Goal: Task Accomplishment & Management: Complete application form

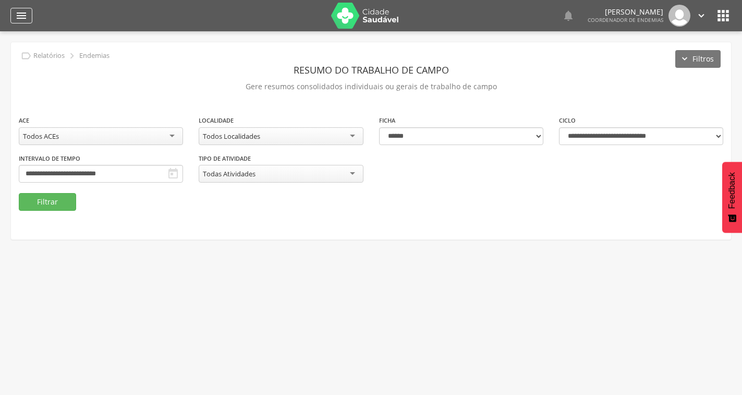
click at [11, 13] on div "" at bounding box center [21, 16] width 22 height 16
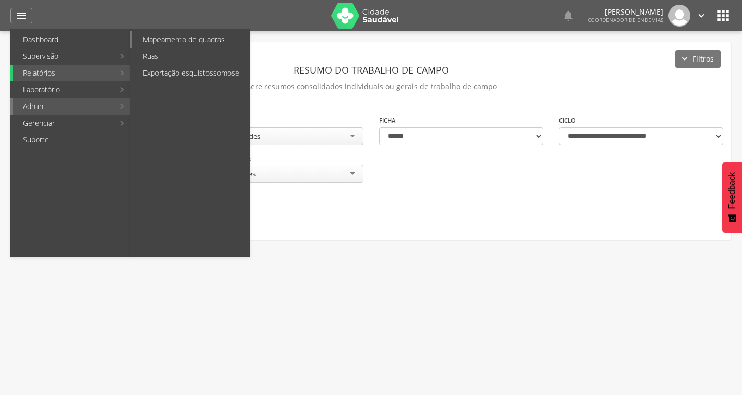
click at [183, 41] on link "Mapeamento de quadras" at bounding box center [190, 39] width 117 height 17
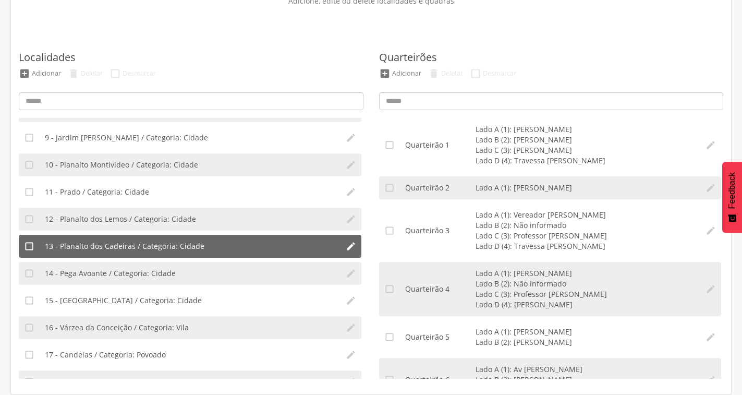
scroll to position [254, 0]
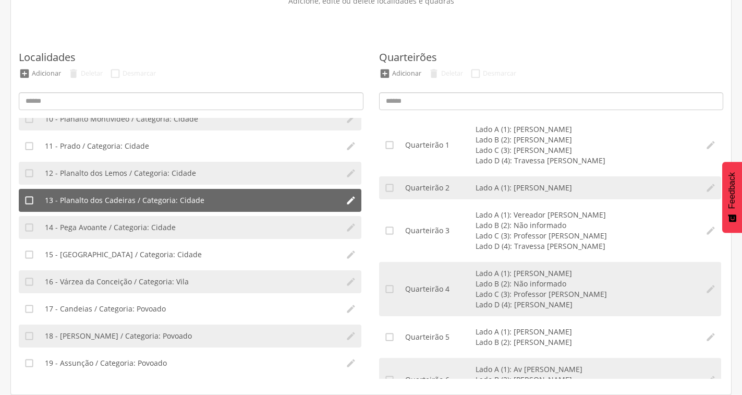
click at [141, 199] on span "13 - Planalto dos Cadeiras / Categoria: Cidade" at bounding box center [124, 200] width 159 height 10
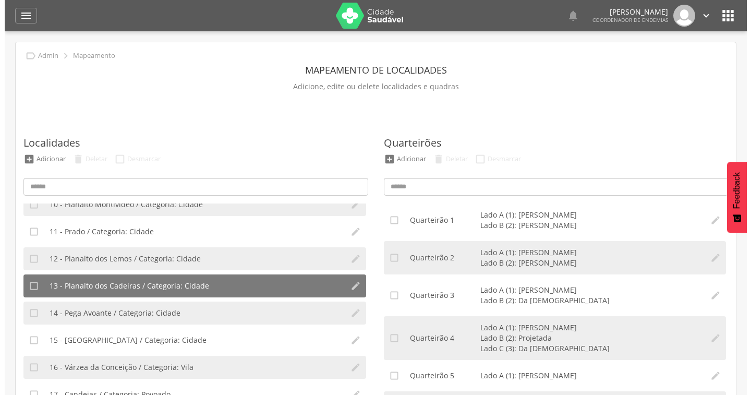
scroll to position [52, 0]
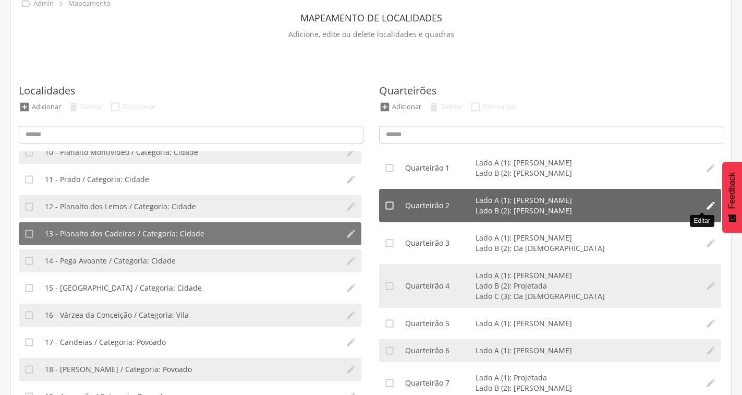
click at [705, 205] on icon "" at bounding box center [710, 205] width 10 height 10
type input "*"
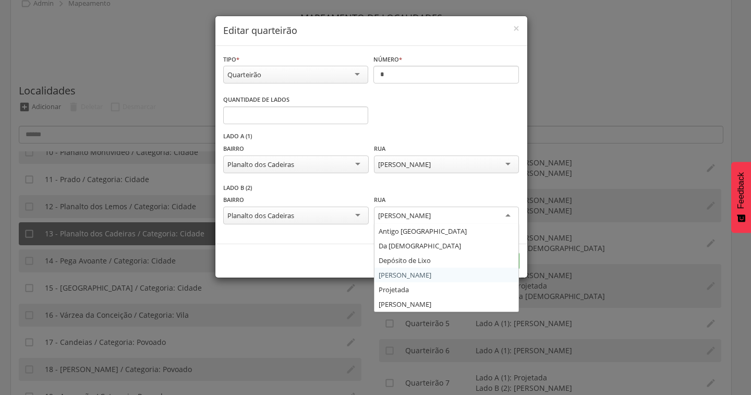
click at [507, 213] on div "Paulo Eneas" at bounding box center [446, 215] width 145 height 19
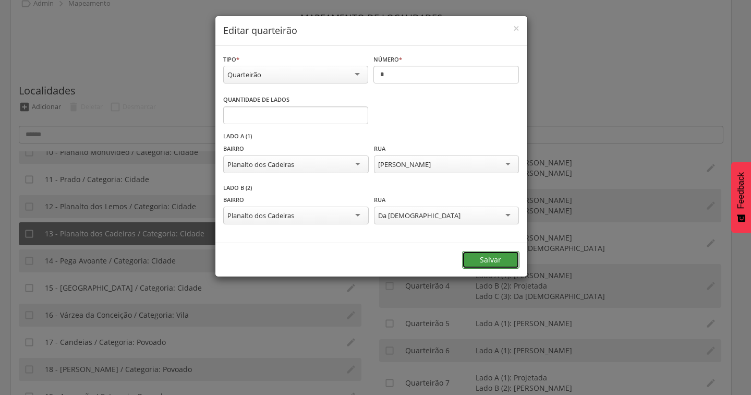
click at [501, 261] on button "Salvar" at bounding box center [490, 260] width 57 height 18
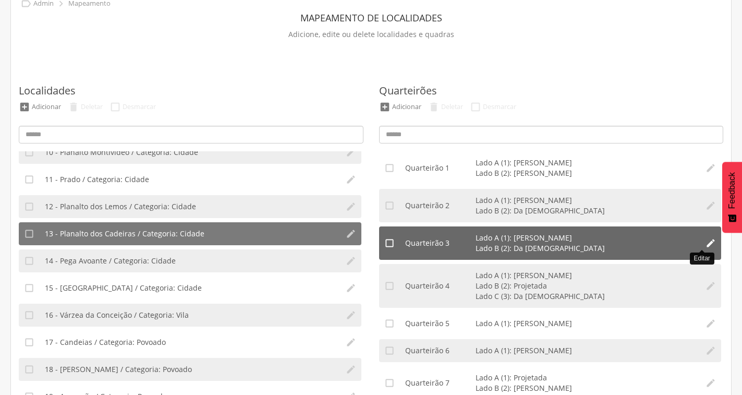
click at [705, 241] on icon "" at bounding box center [710, 243] width 10 height 10
type input "*"
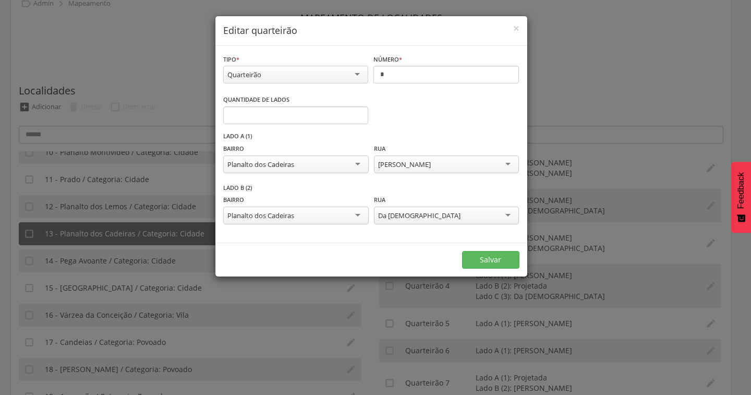
click at [409, 216] on div "Da Igreja" at bounding box center [446, 215] width 145 height 18
type input "*"
click at [357, 112] on input "*" at bounding box center [295, 115] width 145 height 18
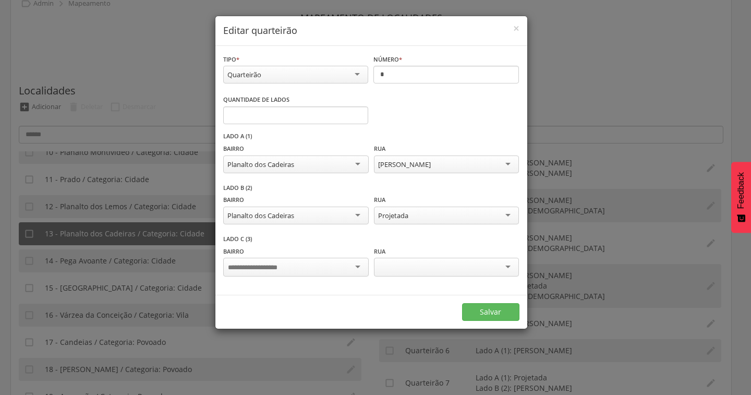
click at [330, 262] on div at bounding box center [295, 266] width 145 height 19
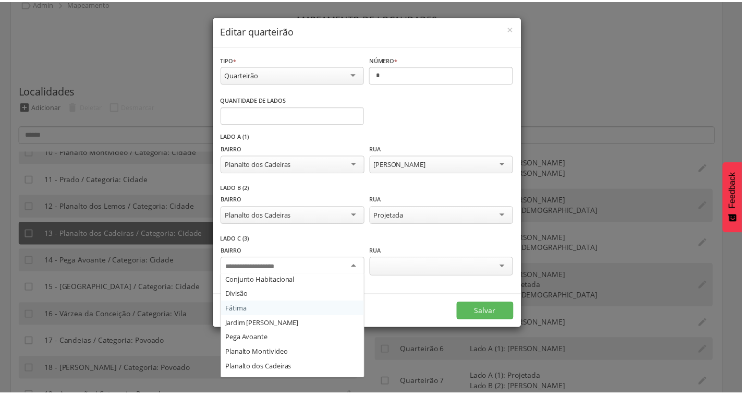
scroll to position [156, 0]
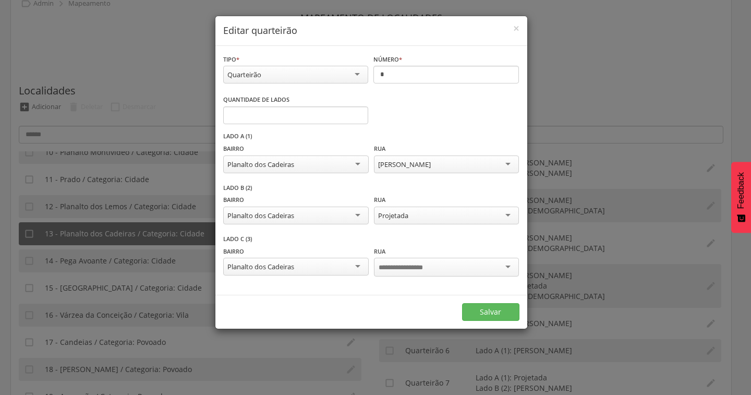
click at [471, 269] on div at bounding box center [446, 266] width 145 height 19
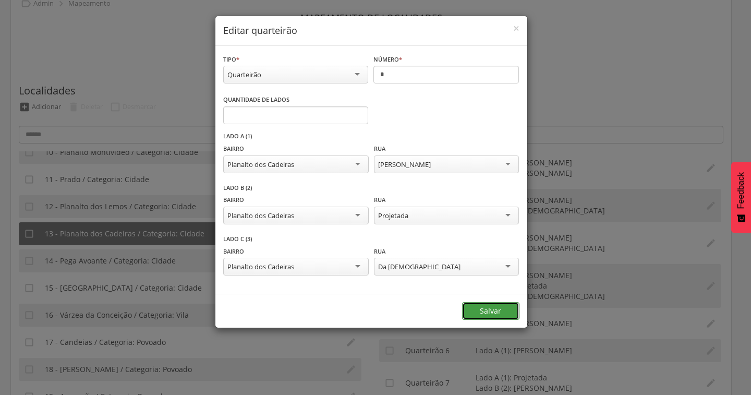
click at [486, 312] on button "Salvar" at bounding box center [490, 311] width 57 height 18
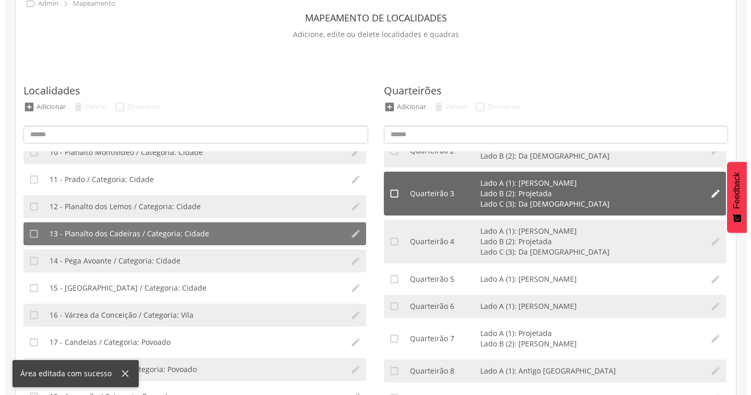
scroll to position [56, 0]
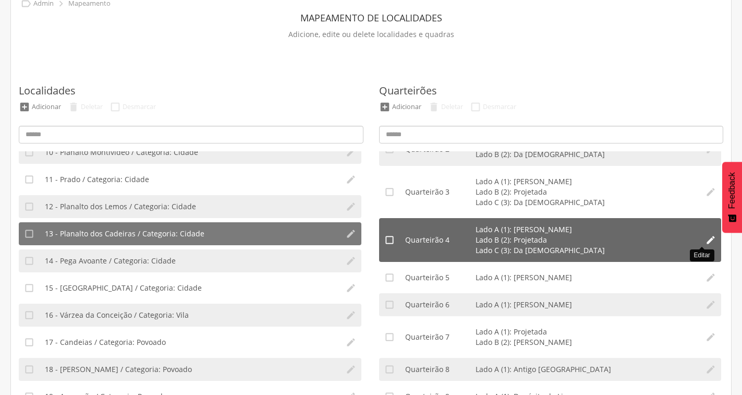
click at [705, 238] on icon "" at bounding box center [710, 240] width 10 height 10
type input "*"
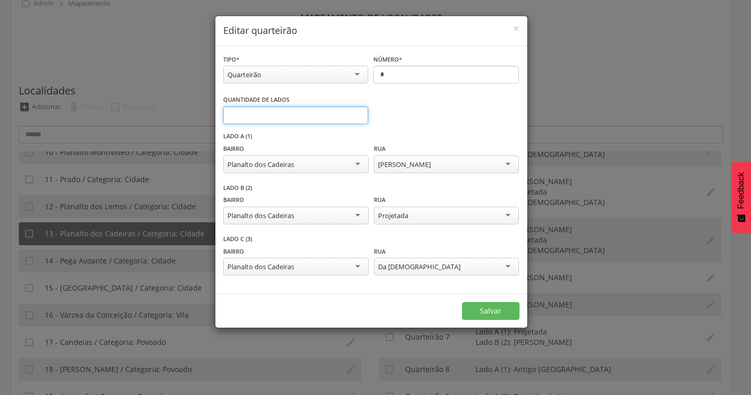
click at [356, 117] on input "*" at bounding box center [295, 115] width 145 height 18
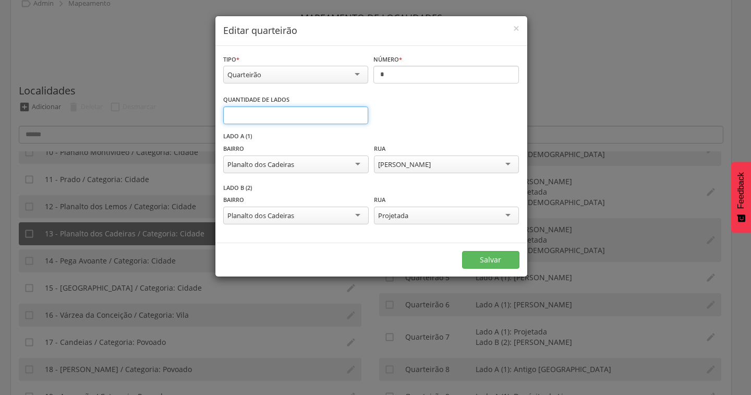
type input "*"
click at [356, 117] on input "*" at bounding box center [295, 115] width 145 height 18
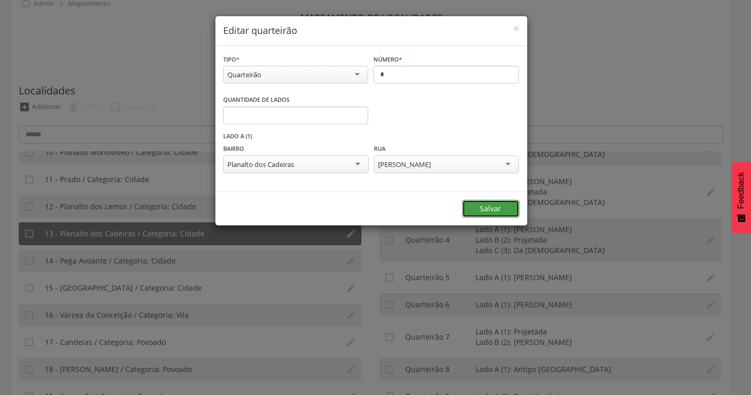
click at [473, 205] on button "Salvar" at bounding box center [490, 209] width 57 height 18
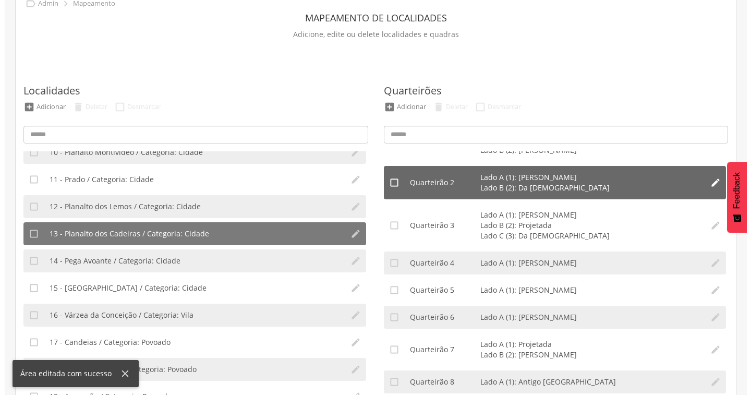
scroll to position [35, 0]
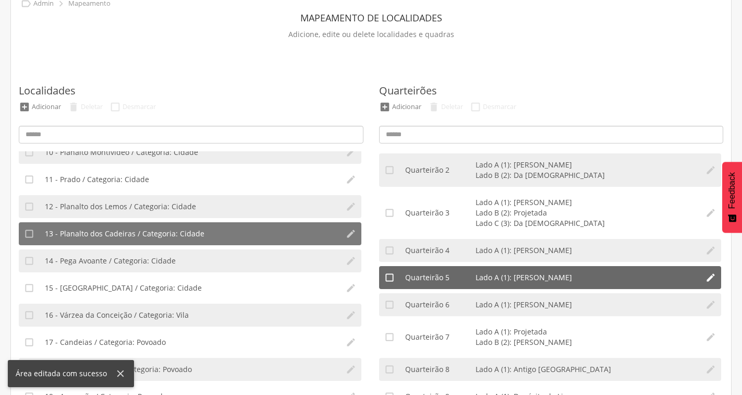
click at [705, 274] on icon "" at bounding box center [710, 277] width 10 height 10
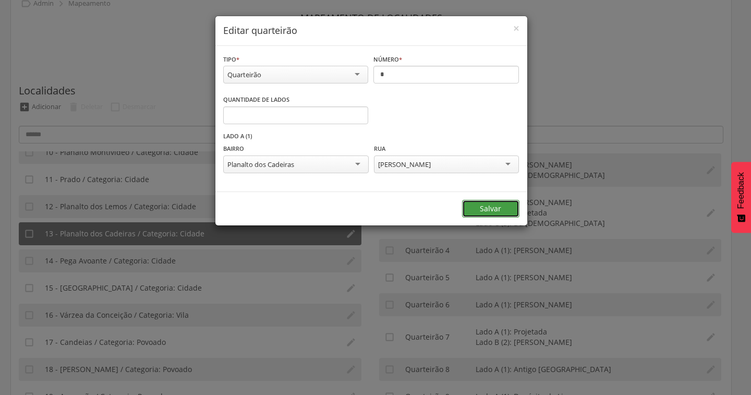
click at [477, 208] on button "Salvar" at bounding box center [490, 209] width 57 height 18
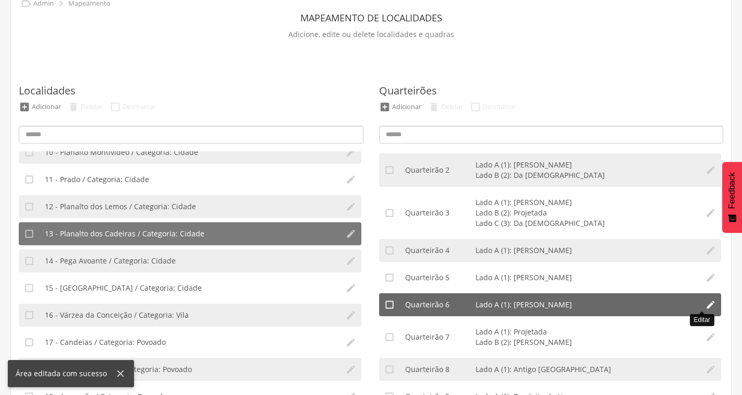
click at [705, 302] on icon "" at bounding box center [710, 304] width 10 height 10
type input "*"
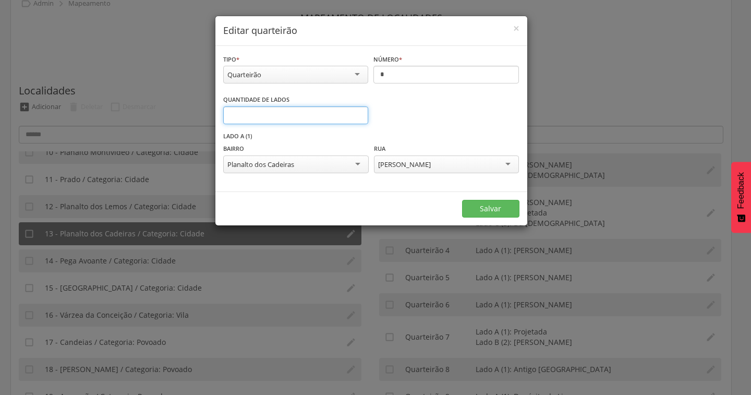
type input "*"
click at [357, 113] on input "*" at bounding box center [295, 115] width 145 height 18
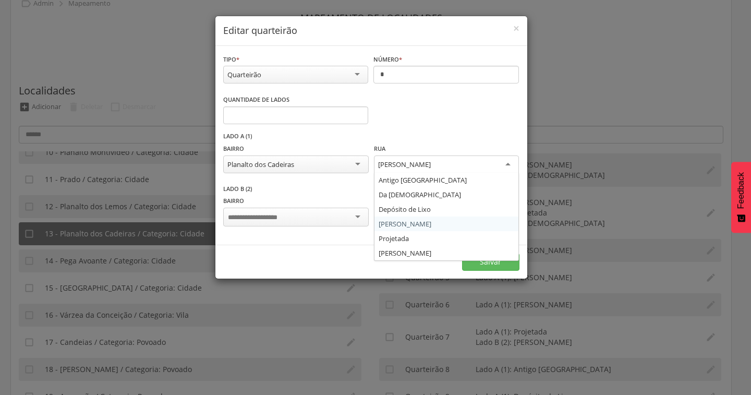
click at [437, 163] on div "Paulo Eneas" at bounding box center [446, 164] width 145 height 19
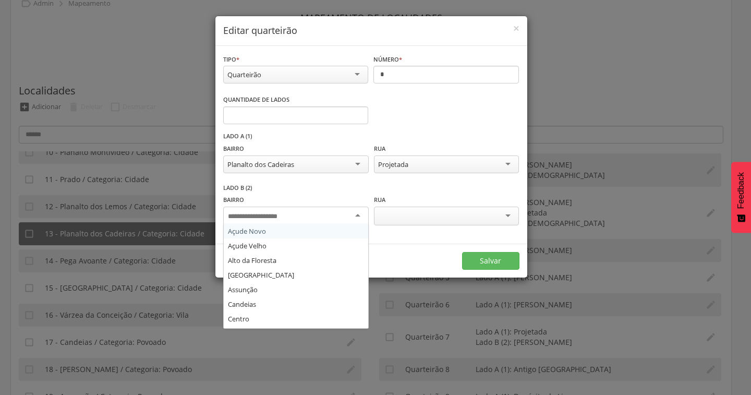
click at [270, 212] on input "select-one" at bounding box center [260, 216] width 65 height 9
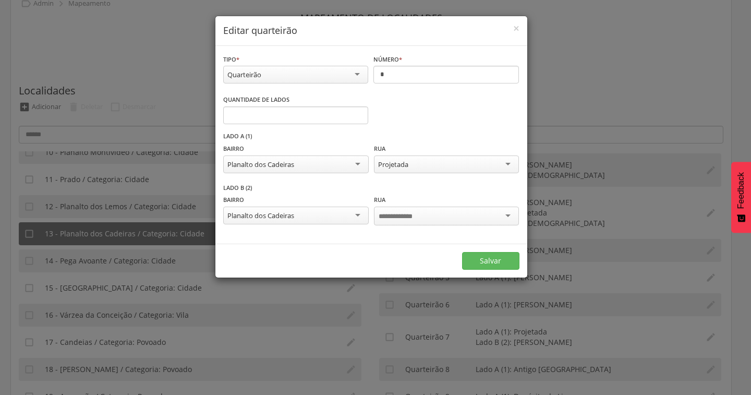
scroll to position [0, 0]
click at [455, 219] on div at bounding box center [446, 215] width 145 height 19
click at [494, 262] on button "Salvar" at bounding box center [490, 260] width 57 height 18
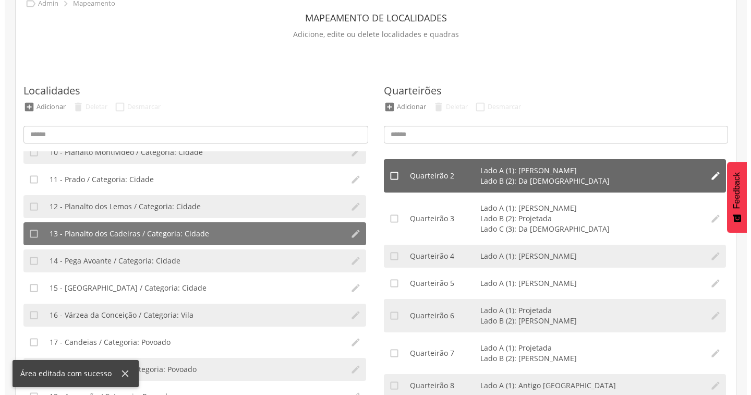
scroll to position [46, 0]
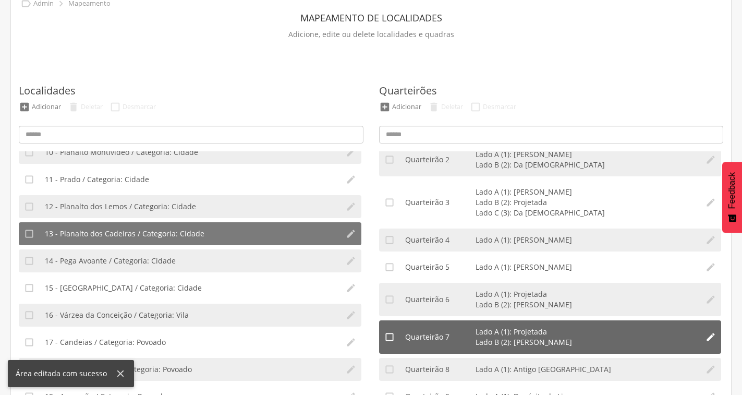
click at [705, 335] on icon "" at bounding box center [710, 337] width 10 height 10
type input "*"
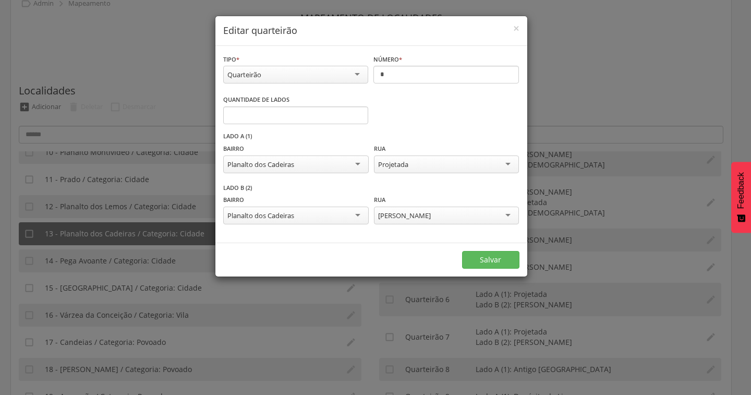
click at [488, 166] on div "Projetada" at bounding box center [446, 164] width 145 height 18
type input "*"
click at [355, 117] on input "*" at bounding box center [295, 115] width 145 height 18
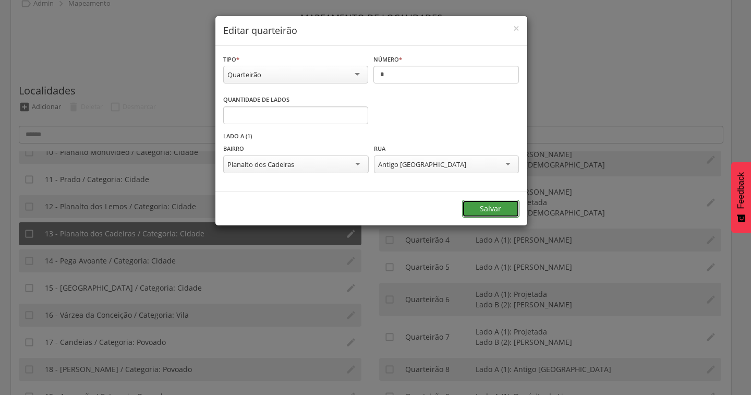
click at [488, 206] on button "Salvar" at bounding box center [490, 209] width 57 height 18
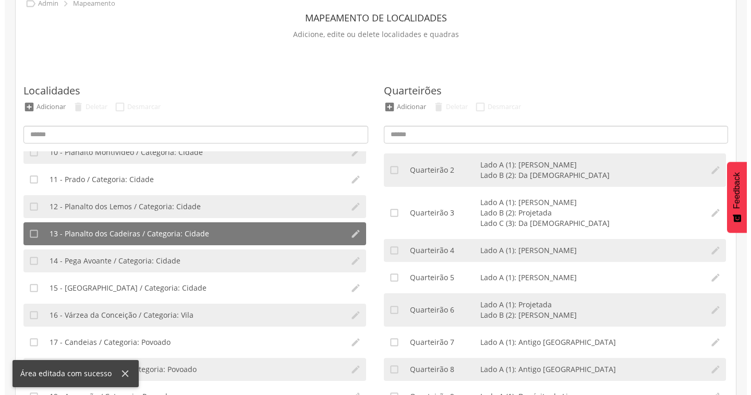
scroll to position [85, 0]
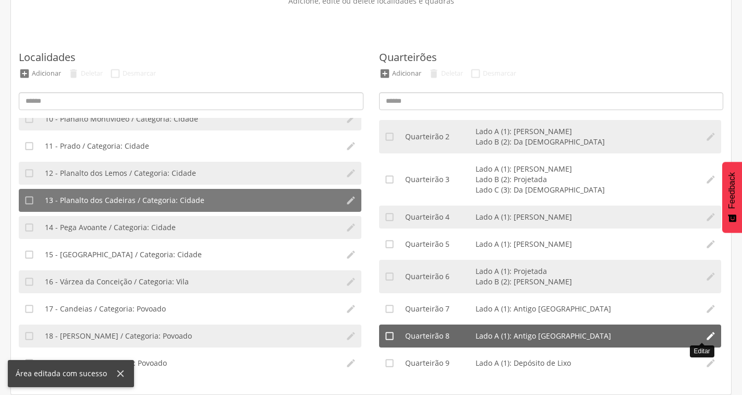
click at [705, 338] on icon "" at bounding box center [710, 335] width 10 height 10
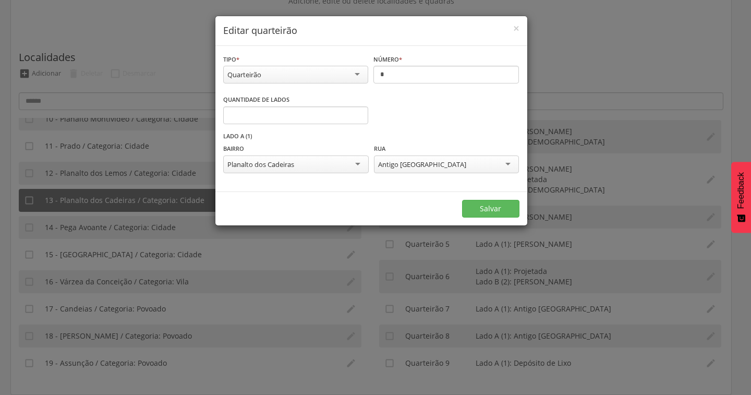
click at [465, 162] on div "Antigo Campo de Aviação" at bounding box center [446, 164] width 145 height 18
click at [502, 205] on button "Salvar" at bounding box center [490, 209] width 57 height 18
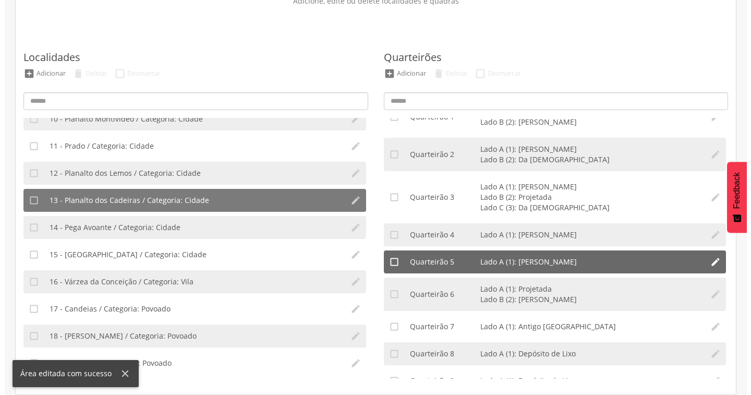
scroll to position [35, 0]
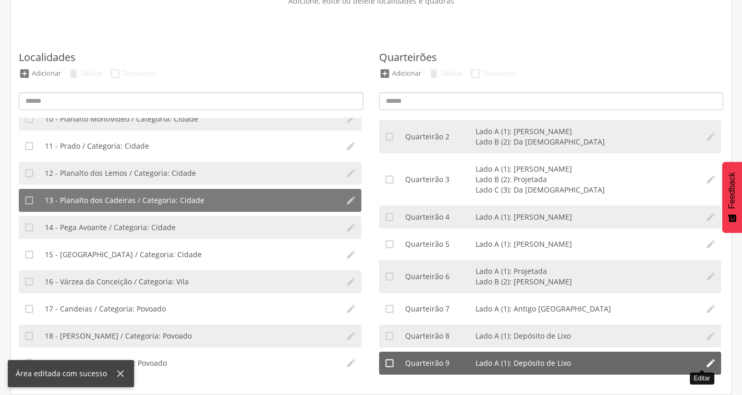
click at [705, 363] on icon "" at bounding box center [710, 363] width 10 height 10
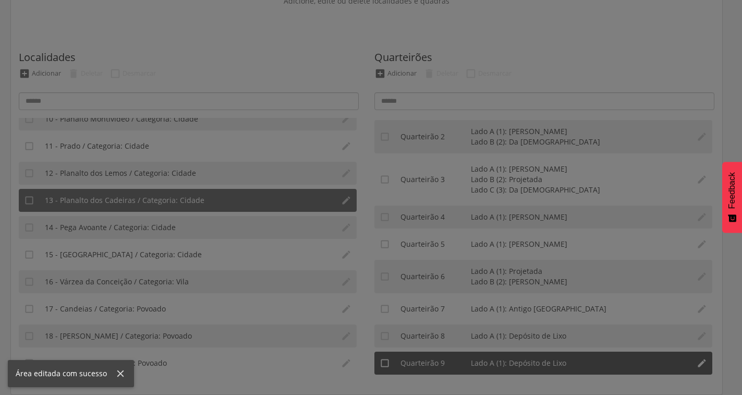
type input "*"
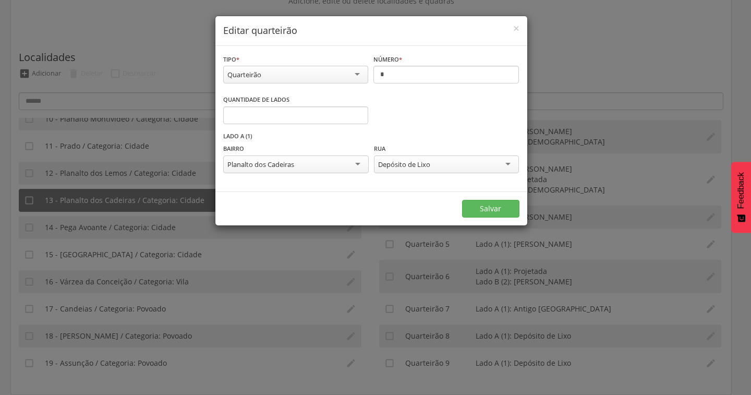
click at [501, 164] on div "Depósito de Lixo" at bounding box center [446, 164] width 145 height 18
click at [322, 164] on div "Planalto dos Cadeiras" at bounding box center [295, 164] width 145 height 18
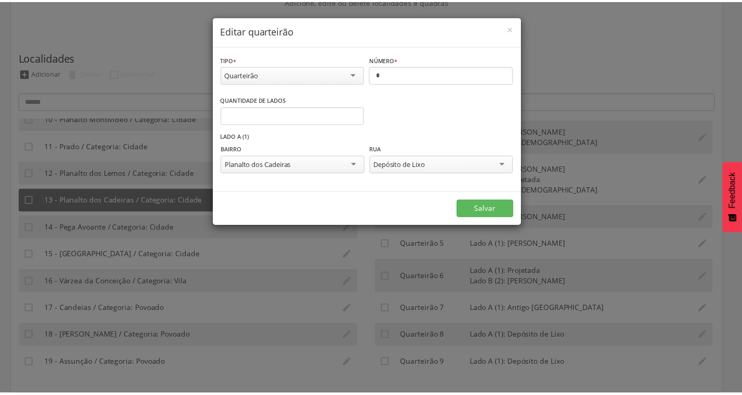
scroll to position [100, 0]
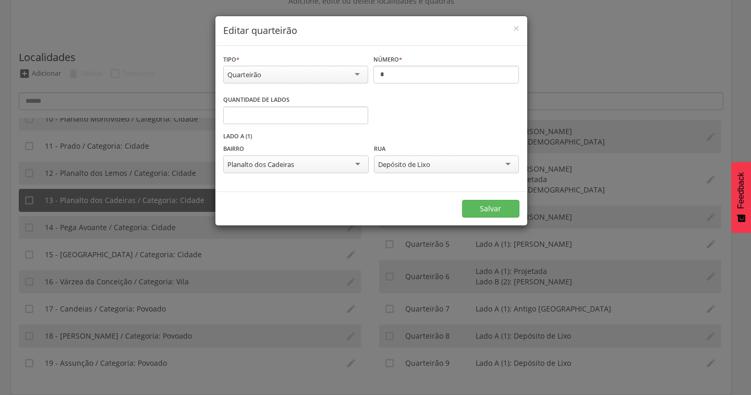
click at [373, 131] on div "Quantidade de lados * Informe o número" at bounding box center [371, 113] width 296 height 38
click at [360, 116] on input "*" at bounding box center [295, 115] width 145 height 18
click at [357, 116] on input "*" at bounding box center [295, 115] width 145 height 18
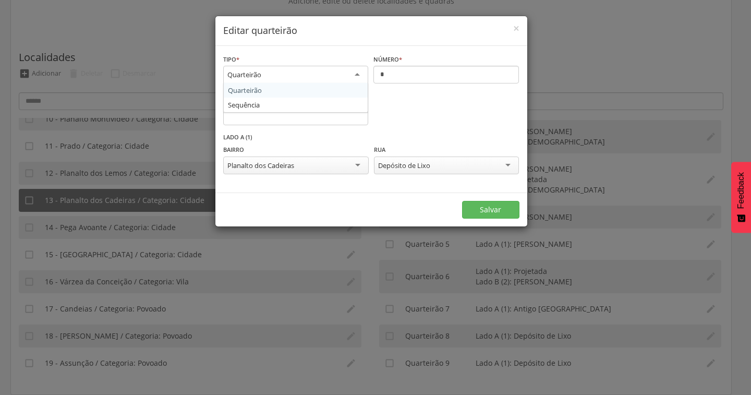
click at [358, 76] on div "Quarteirão" at bounding box center [295, 75] width 145 height 19
click at [399, 102] on div "Quantidade de lados * Informe o número" at bounding box center [371, 114] width 296 height 38
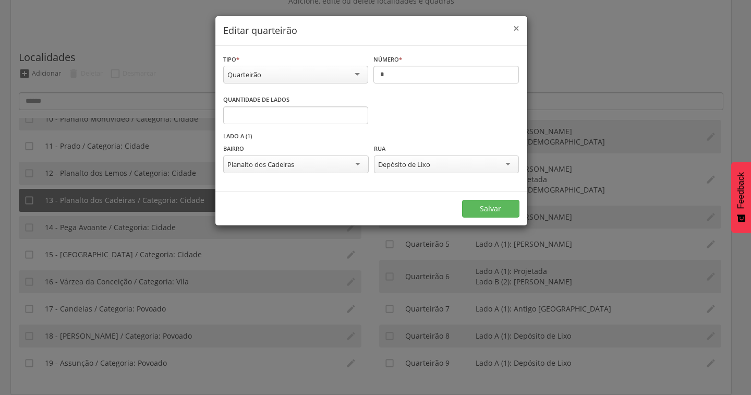
click at [516, 28] on span "×" at bounding box center [516, 28] width 6 height 15
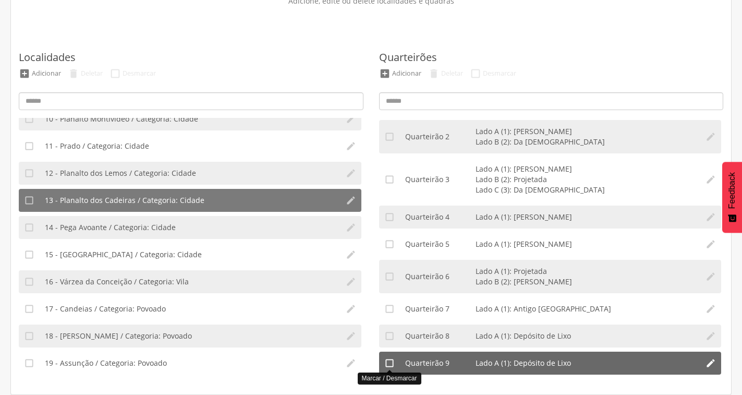
click at [388, 365] on icon "" at bounding box center [389, 363] width 10 height 10
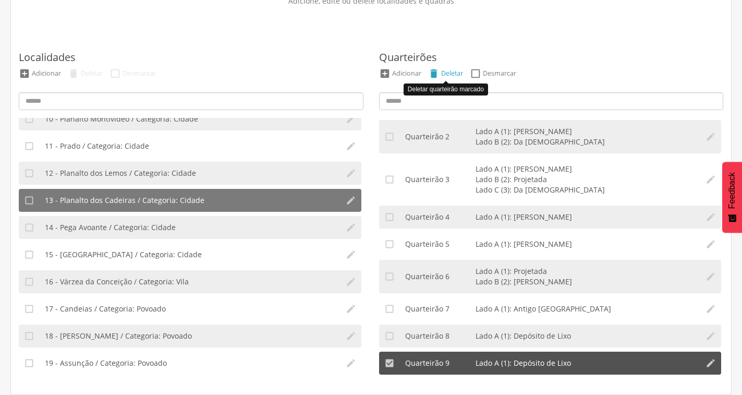
click at [433, 74] on div "" at bounding box center [433, 73] width 11 height 11
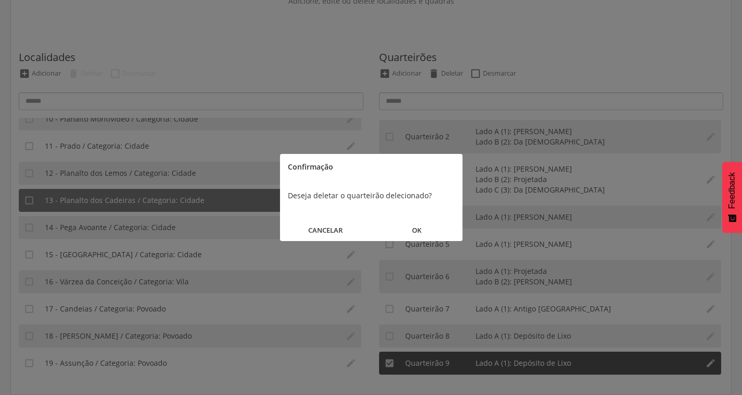
click at [415, 225] on button "OK" at bounding box center [416, 230] width 91 height 22
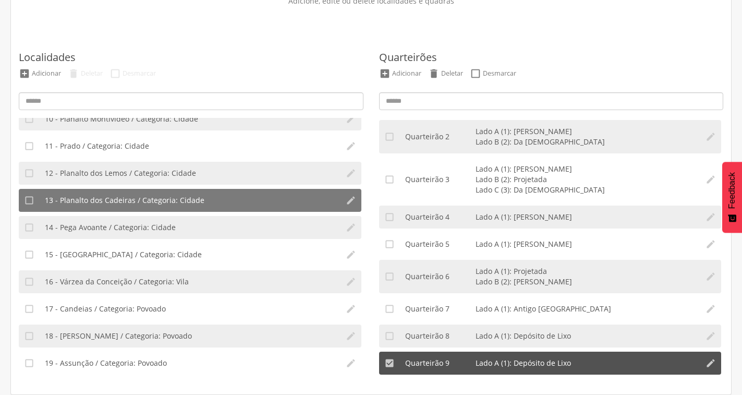
scroll to position [8, 0]
